Goal: Task Accomplishment & Management: Use online tool/utility

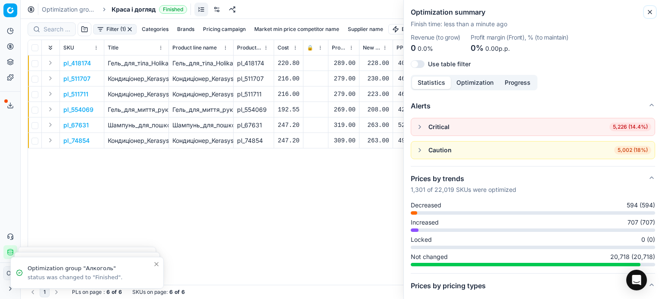
click at [651, 12] on icon "button" at bounding box center [649, 12] width 7 height 7
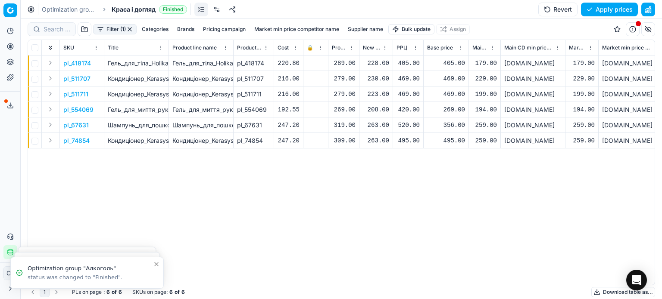
click at [371, 62] on div "228.00" at bounding box center [376, 63] width 26 height 9
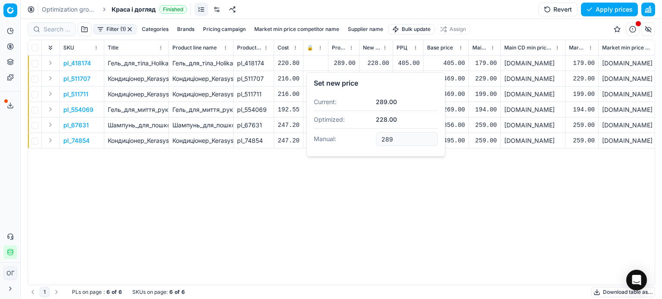
type input "289.00"
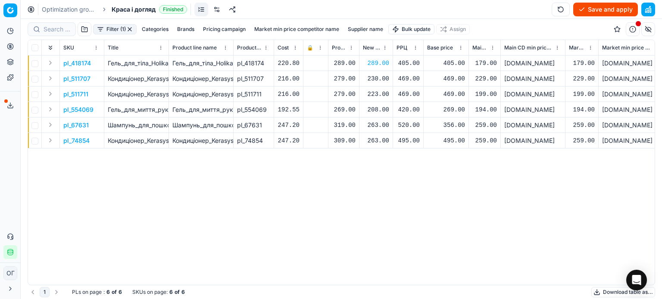
click at [379, 82] on div "230.00" at bounding box center [376, 79] width 26 height 9
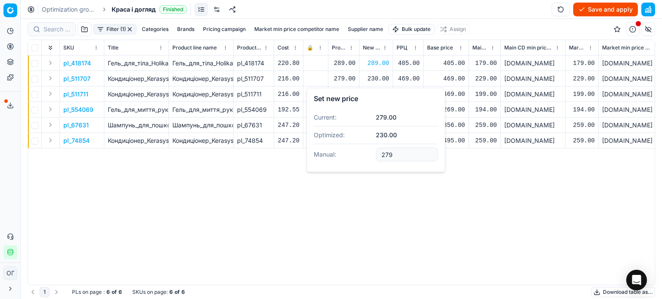
type input "279.00"
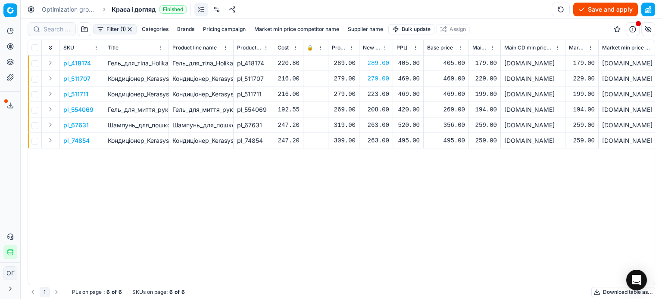
click at [380, 95] on div "223.00" at bounding box center [376, 94] width 26 height 9
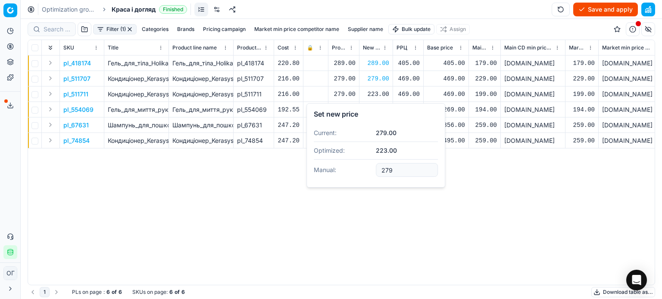
type input "279.00"
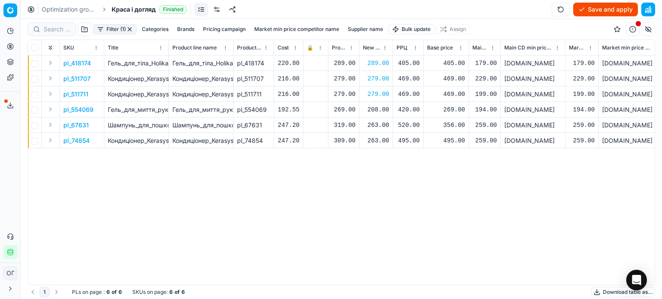
click at [379, 110] on div "208.00" at bounding box center [376, 110] width 26 height 9
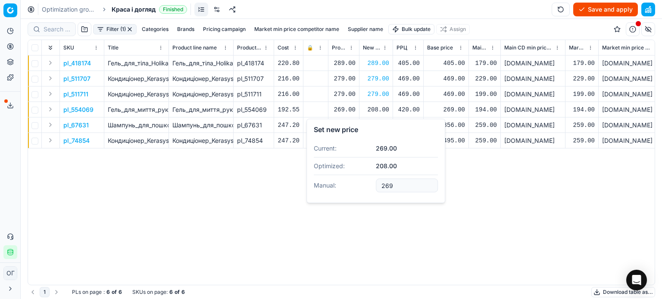
type input "269.00"
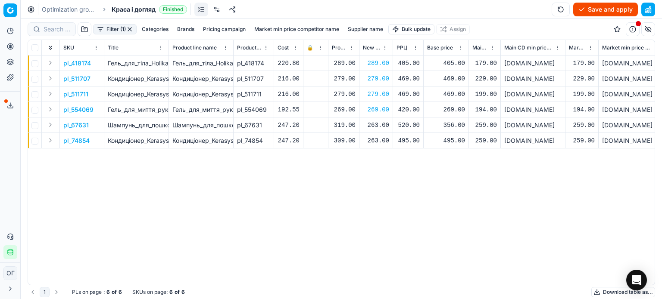
click at [379, 124] on div "263.00" at bounding box center [376, 125] width 26 height 9
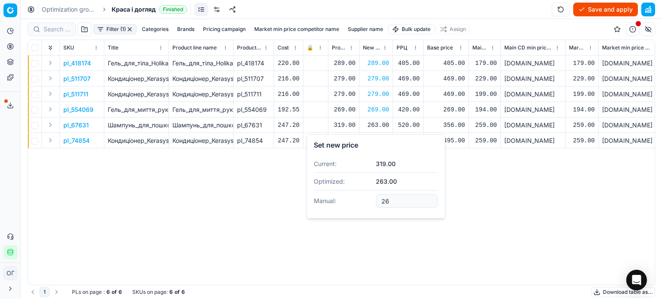
type input "2"
type input "319.00"
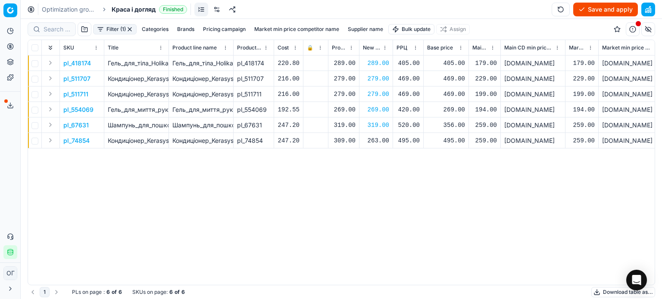
click at [382, 140] on div "263.00" at bounding box center [376, 141] width 26 height 9
type input "2"
type input "309.00"
click at [605, 5] on button "Save and apply" at bounding box center [605, 10] width 65 height 14
